Goal: Transaction & Acquisition: Download file/media

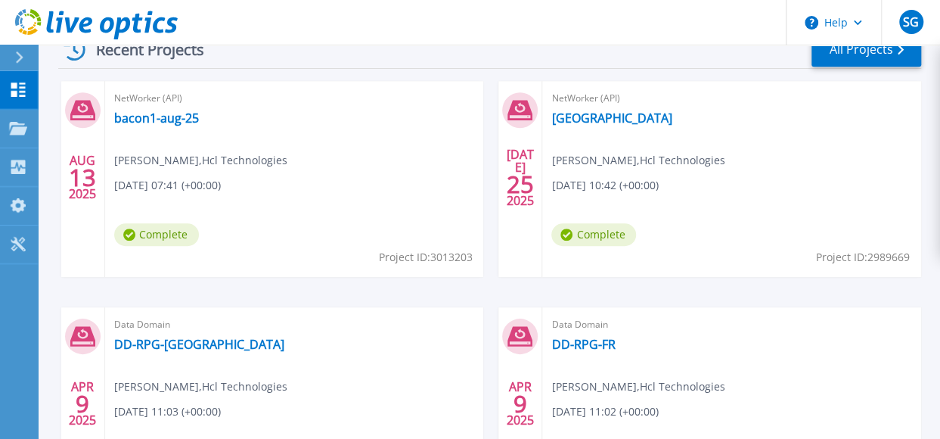
scroll to position [526, 0]
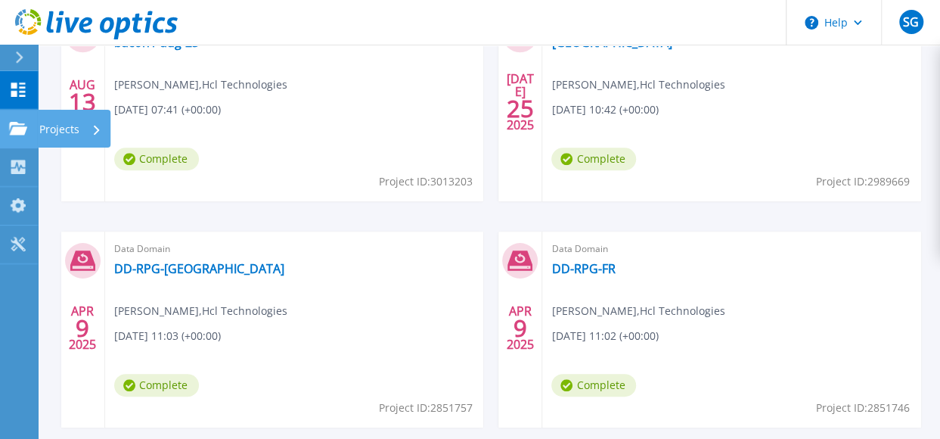
click at [20, 126] on icon at bounding box center [18, 128] width 18 height 13
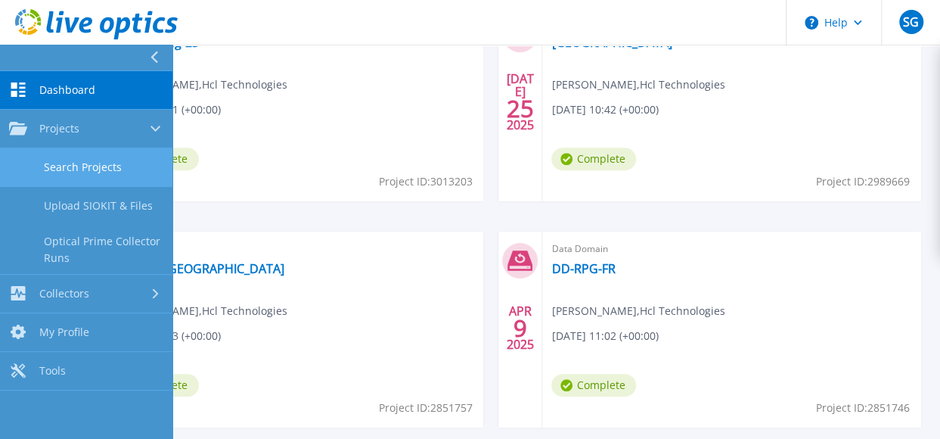
click at [89, 162] on link "Search Projects" at bounding box center [86, 167] width 172 height 39
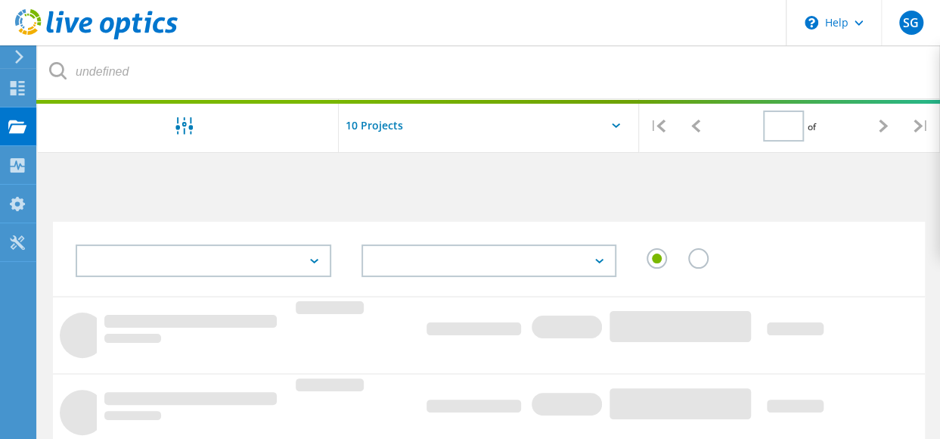
type input "1"
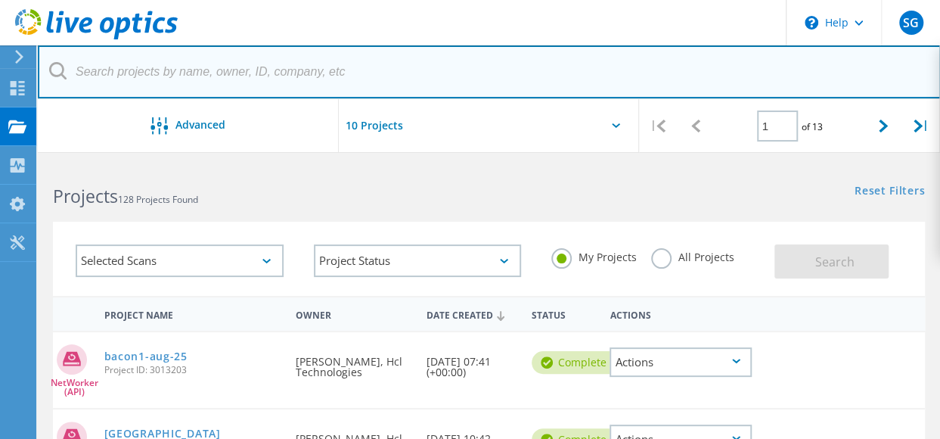
click at [244, 72] on input "text" at bounding box center [489, 71] width 903 height 53
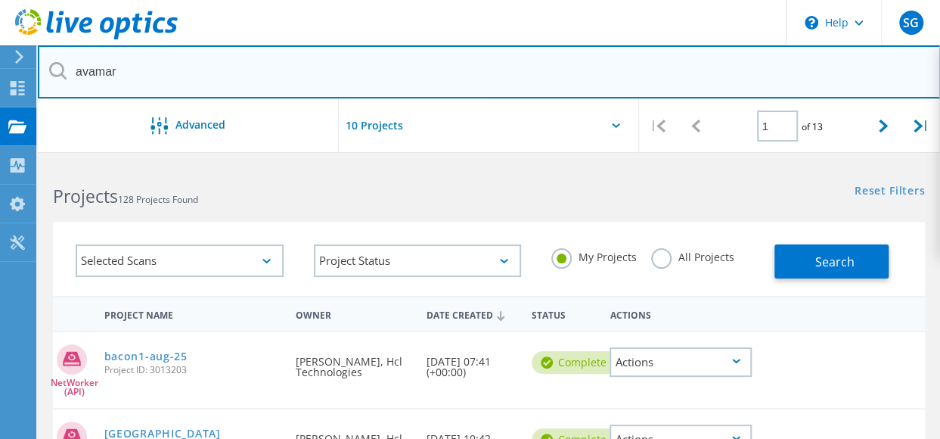
type input "avamar"
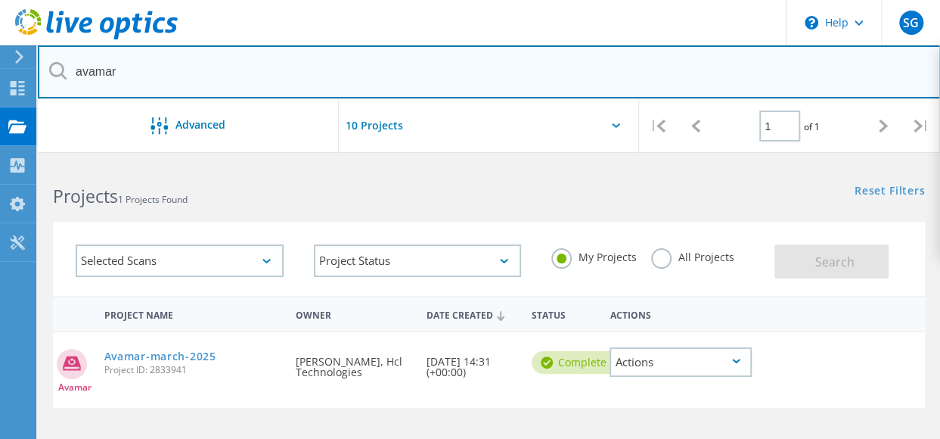
scroll to position [76, 0]
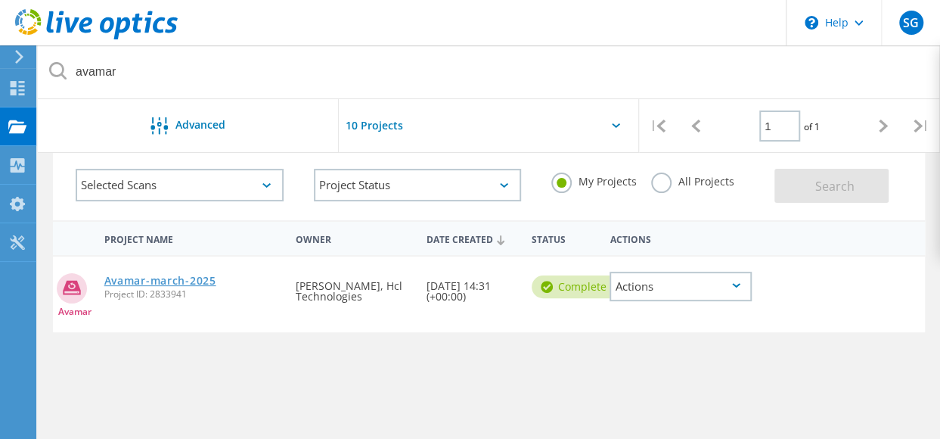
click at [185, 281] on link "Avamar-march-2025" at bounding box center [160, 280] width 112 height 11
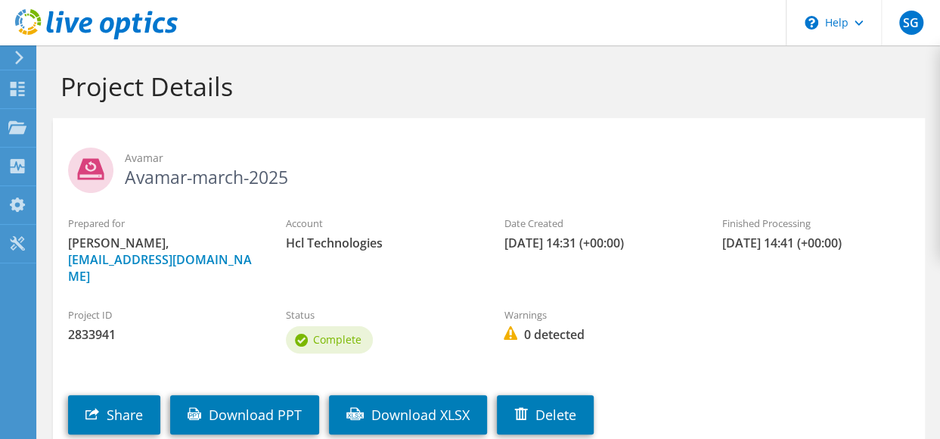
scroll to position [92, 0]
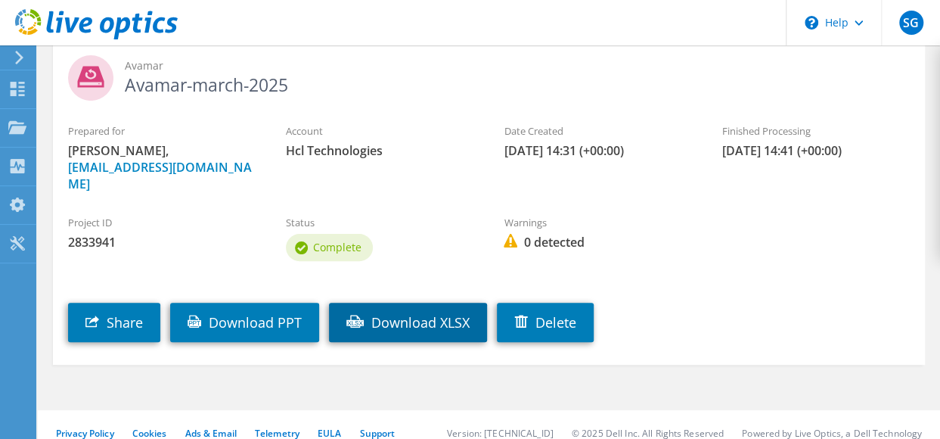
click at [402, 307] on link "Download XLSX" at bounding box center [408, 322] width 158 height 39
click at [364, 315] on use at bounding box center [355, 321] width 17 height 13
